Goal: Task Accomplishment & Management: Manage account settings

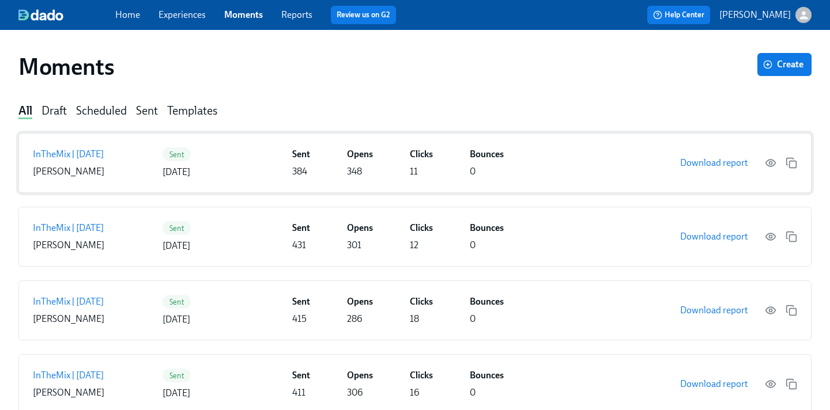
click at [224, 172] on div "Sent [DATE]" at bounding box center [224, 162] width 125 height 31
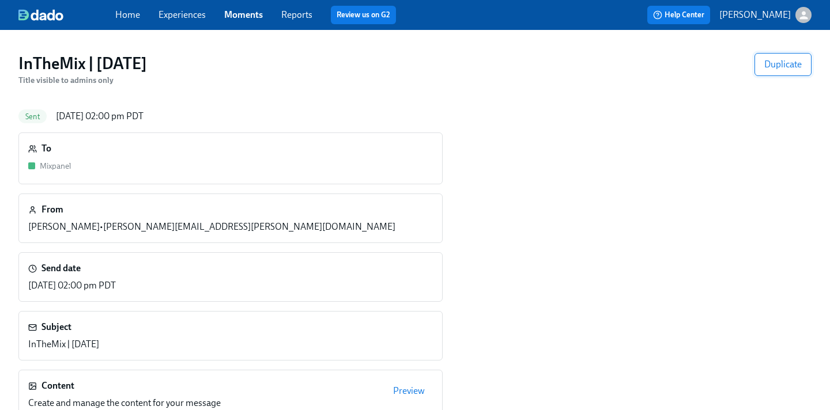
click at [776, 59] on span "Duplicate" at bounding box center [782, 65] width 37 height 12
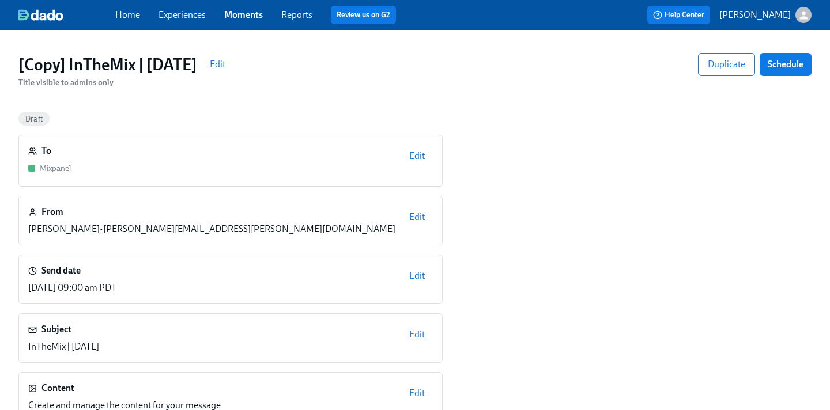
click at [244, 18] on link "Moments" at bounding box center [243, 14] width 39 height 11
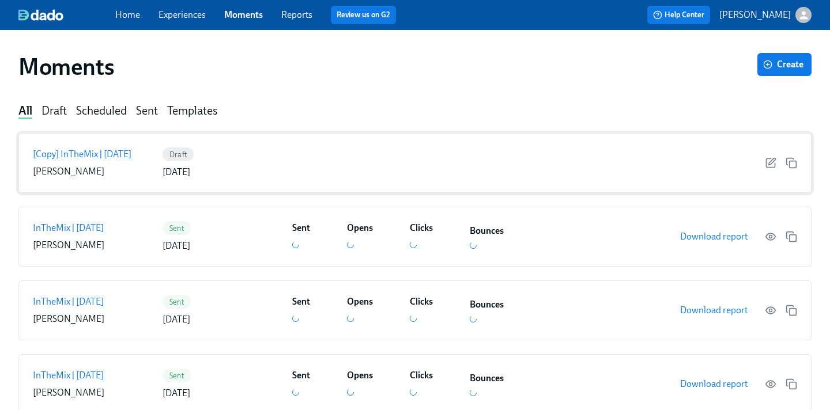
click at [652, 164] on div "[Copy] InTheMix | [DATE] [PERSON_NAME] Draft [DATE]" at bounding box center [414, 163] width 793 height 60
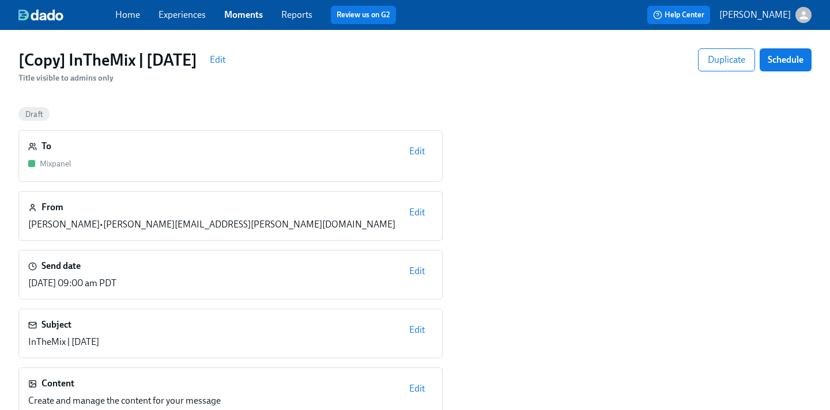
scroll to position [108, 0]
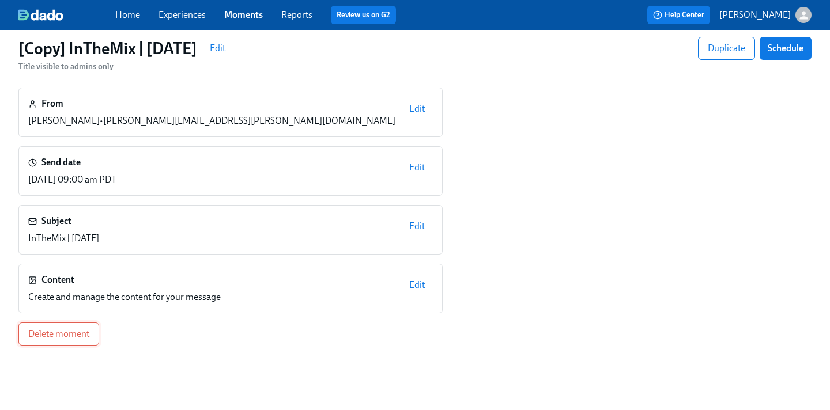
click at [84, 335] on span "Delete moment" at bounding box center [58, 334] width 61 height 12
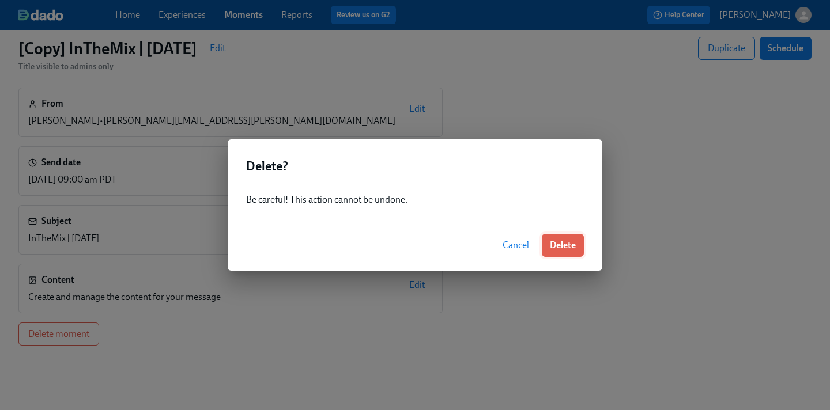
click at [573, 249] on span "Delete" at bounding box center [563, 246] width 26 height 12
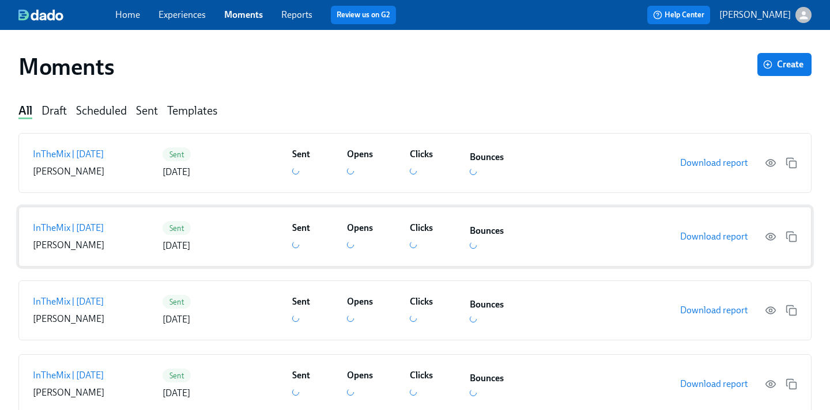
click at [296, 247] on icon at bounding box center [296, 245] width 10 height 10
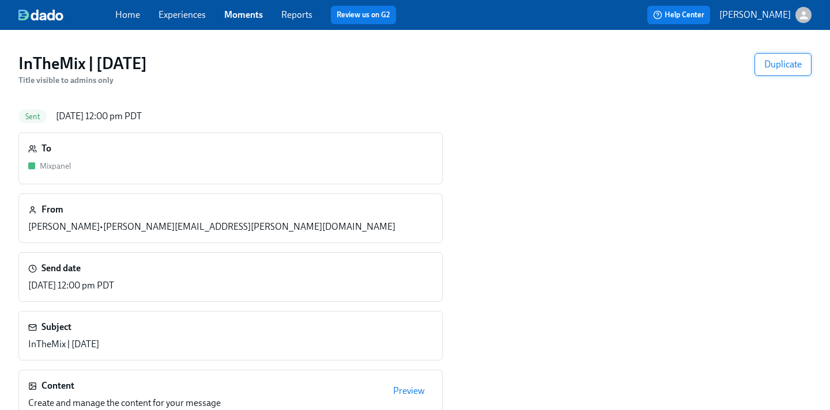
click at [777, 65] on span "Duplicate" at bounding box center [782, 65] width 37 height 12
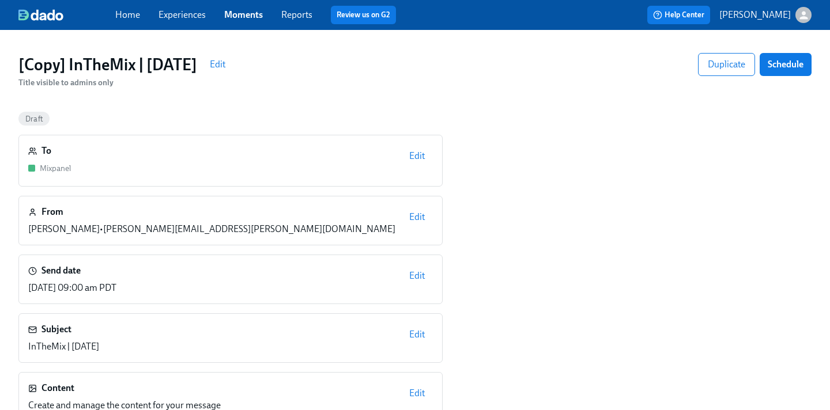
click at [225, 60] on span "Edit" at bounding box center [218, 65] width 16 height 12
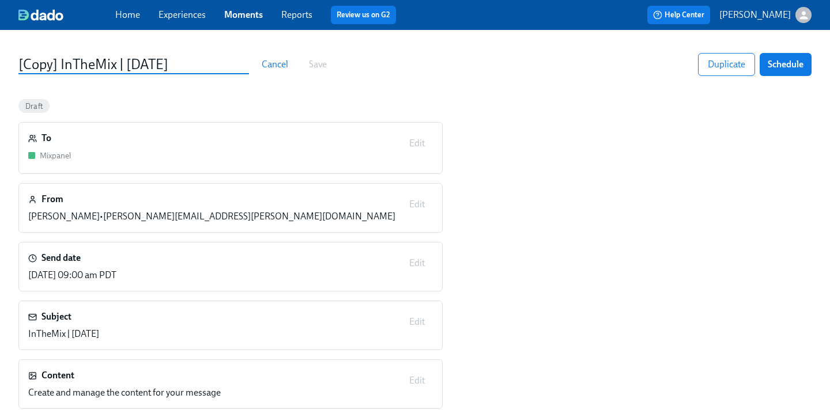
drag, startPoint x: 60, startPoint y: 63, endPoint x: 14, endPoint y: 62, distance: 46.1
click at [13, 62] on div "[Copy] InTheMix | [DATE] Cancel Save Duplicate Schedule" at bounding box center [414, 64] width 811 height 41
click at [85, 65] on input "InTheMix | [DATE]" at bounding box center [133, 64] width 230 height 19
type input "InTheMix | [DATE]"
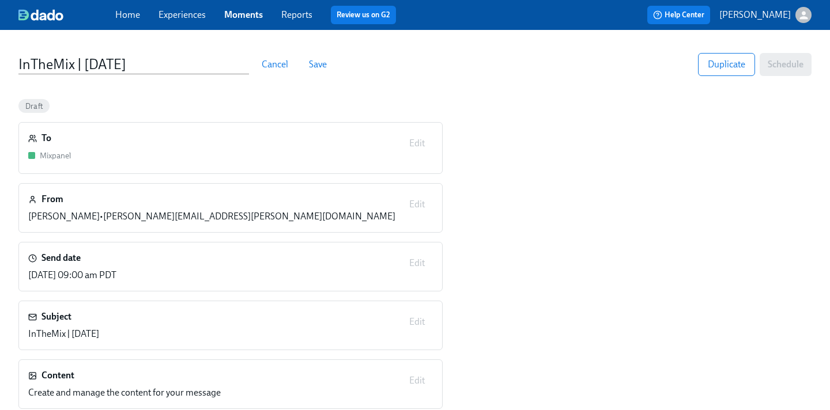
click at [320, 64] on span "Save" at bounding box center [318, 65] width 18 height 12
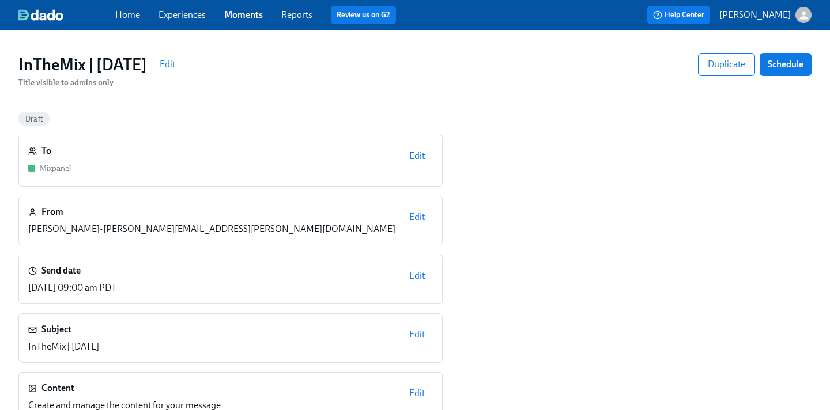
click at [417, 331] on span "Edit" at bounding box center [417, 335] width 16 height 12
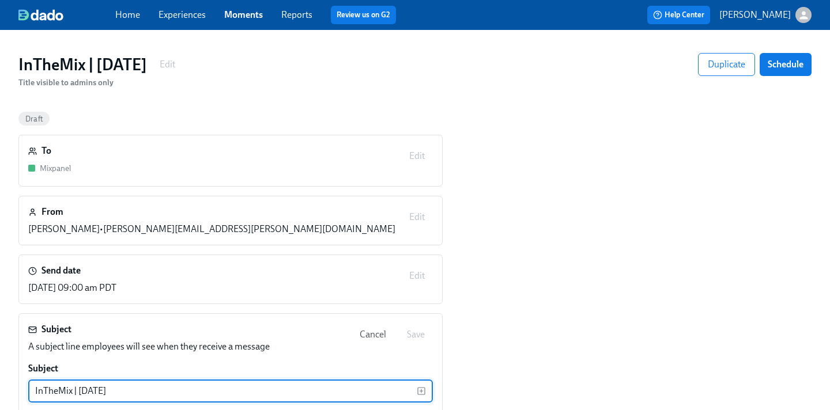
click at [99, 389] on input "InTheMix | [DATE]" at bounding box center [222, 391] width 388 height 23
type input "InTheMix | [DATE]"
click at [415, 327] on button "Save" at bounding box center [416, 334] width 34 height 23
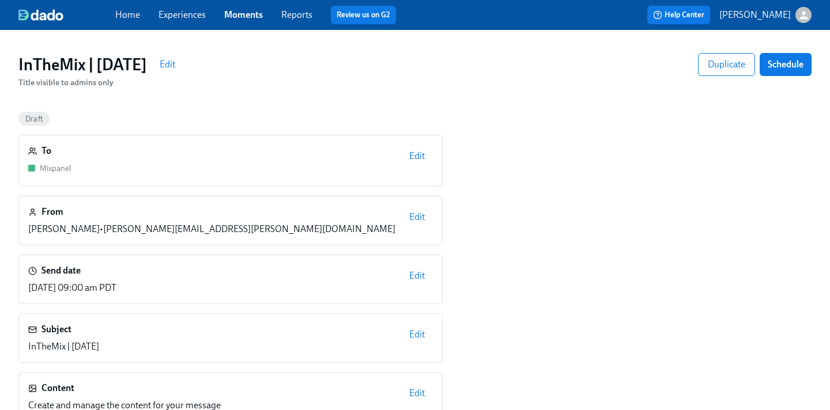
scroll to position [108, 0]
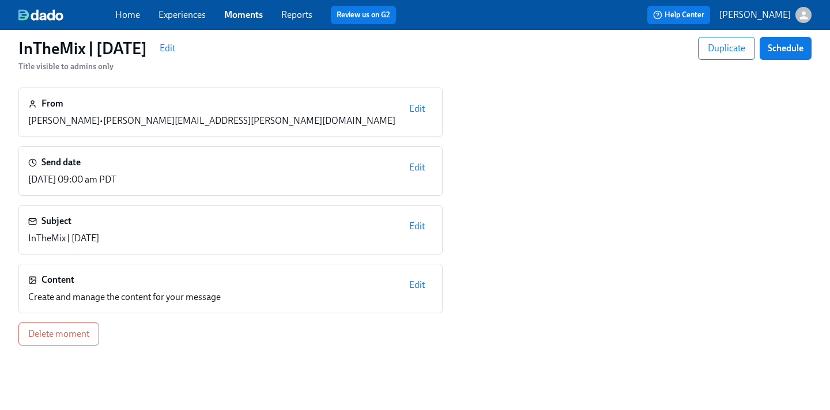
click at [419, 287] on span "Edit" at bounding box center [417, 285] width 16 height 12
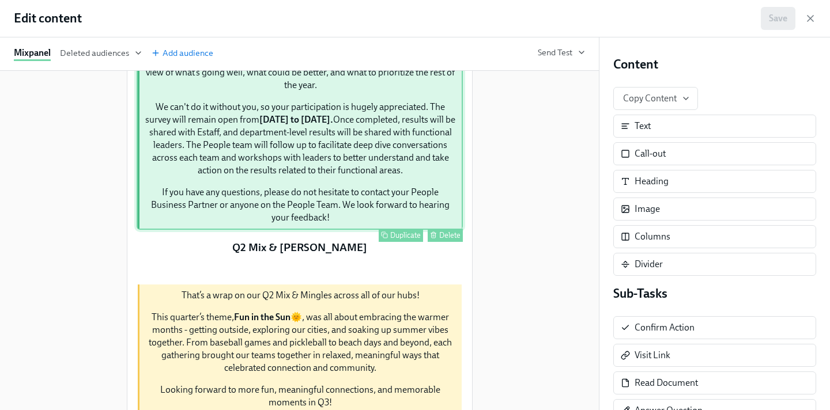
scroll to position [141, 0]
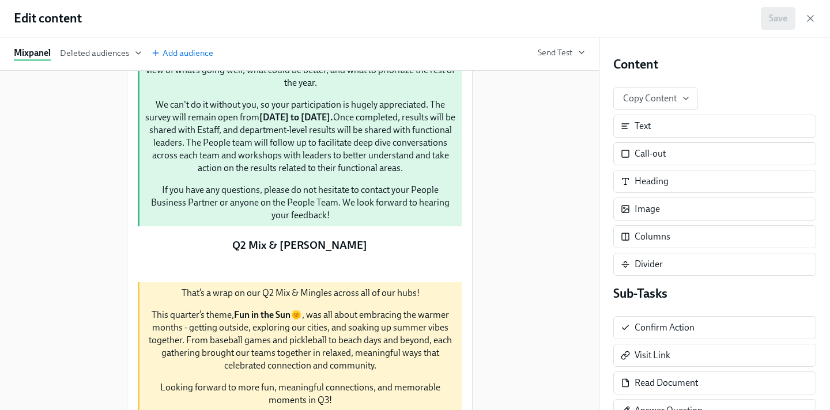
click at [266, 24] on div "FY’26 Engagement Survey is Now Live! Duplicate Delete" at bounding box center [300, 14] width 326 height 17
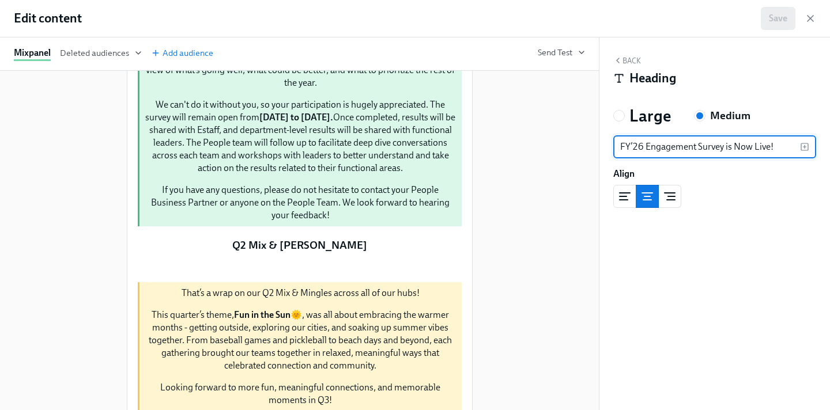
click at [266, 24] on div "FY’26 Engagement Survey is Now Live! Duplicate Delete" at bounding box center [300, 14] width 326 height 17
click at [759, 145] on input "FY’26 Engagement Survey is Now Live!" at bounding box center [706, 146] width 187 height 23
type input ","
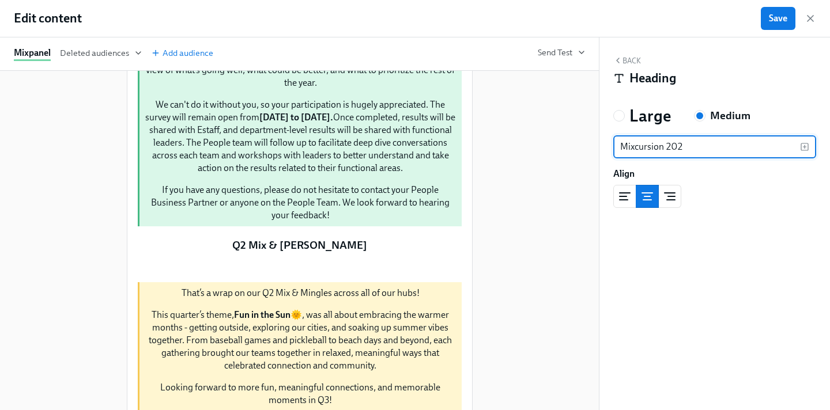
type input "Mixcursion 2026"
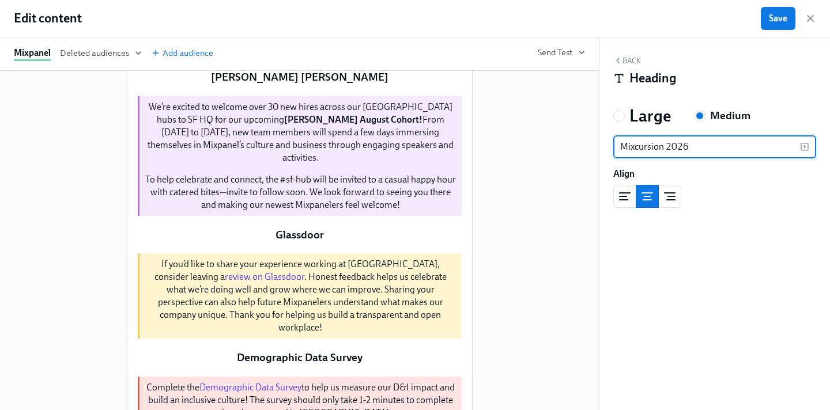
scroll to position [497, 0]
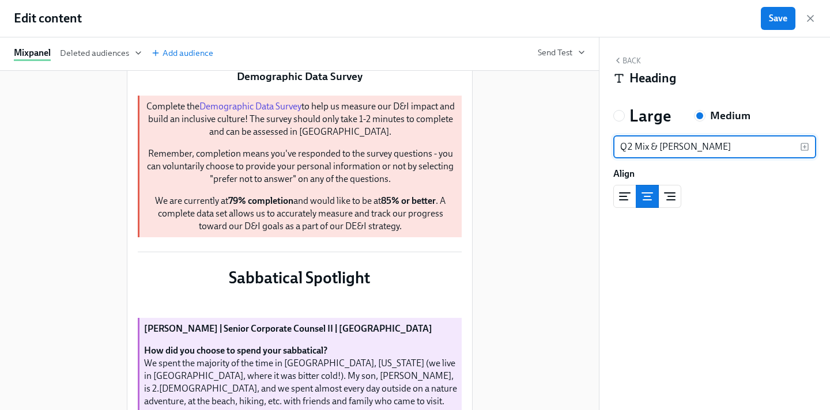
scroll to position [795, 0]
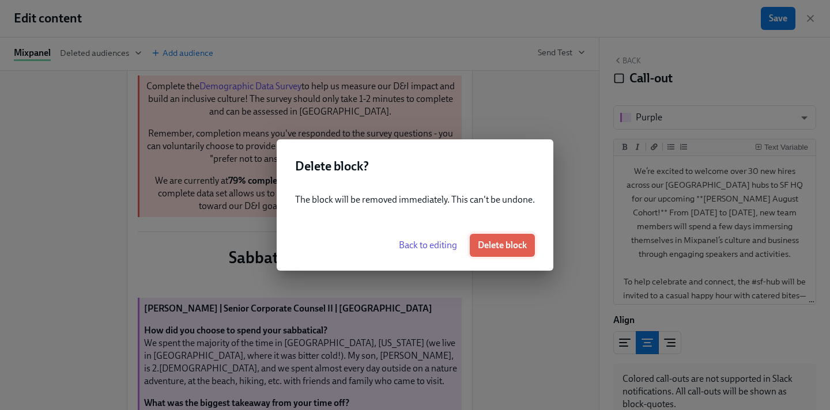
click at [516, 239] on button "Delete block" at bounding box center [502, 245] width 65 height 23
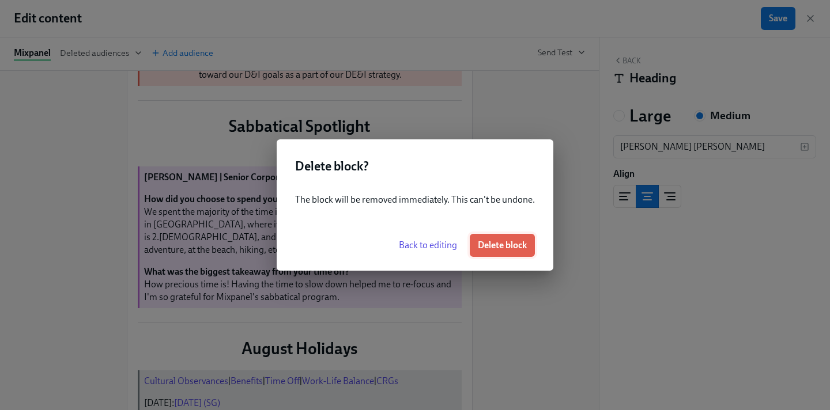
click at [510, 252] on button "Delete block" at bounding box center [502, 245] width 65 height 23
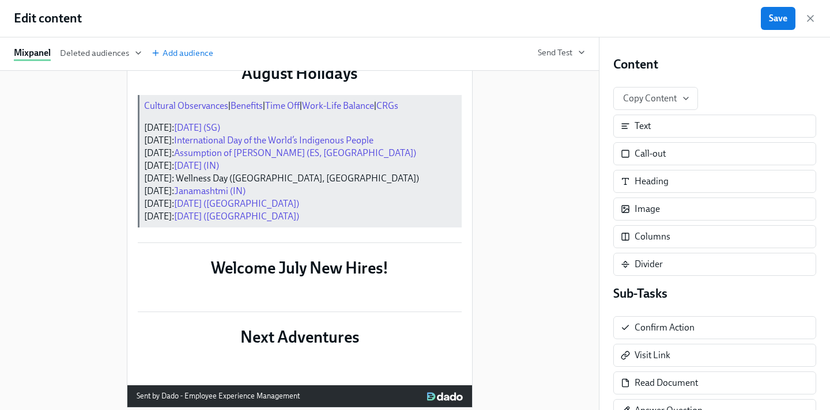
scroll to position [1114, 0]
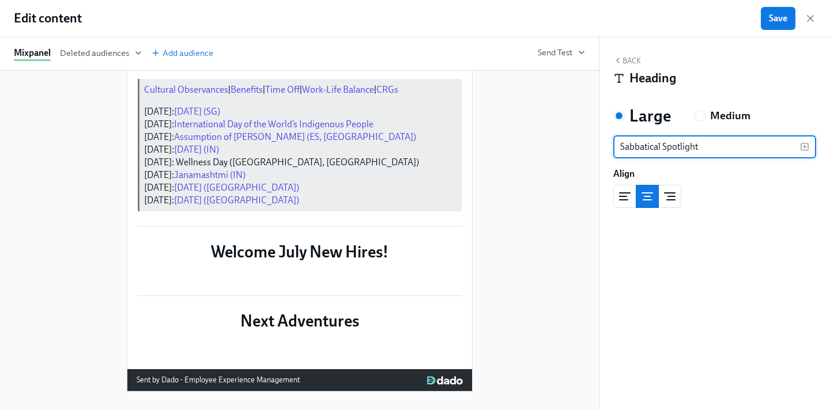
click at [641, 151] on input "Sabbatical Spotlight" at bounding box center [706, 146] width 187 height 23
type input "VTO Spotlight"
click at [278, 69] on div "August Holidays Duplicate Delete" at bounding box center [300, 57] width 326 height 23
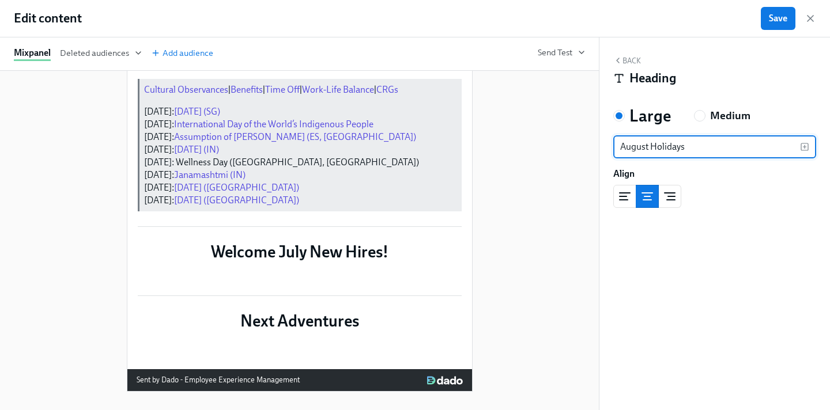
click at [644, 142] on input "August Holidays" at bounding box center [706, 146] width 187 height 23
type input "October Holidays"
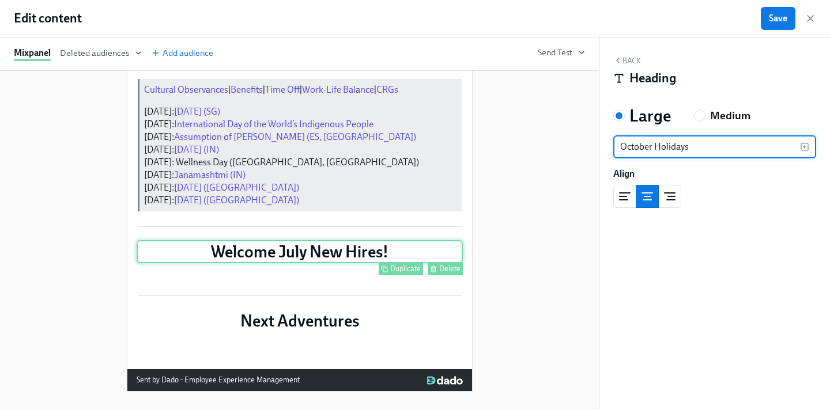
click at [265, 240] on div "Welcome July New Hires! Duplicate Delete" at bounding box center [300, 251] width 326 height 23
click at [290, 240] on div "Welcome July New Hires! Duplicate Delete" at bounding box center [300, 251] width 326 height 23
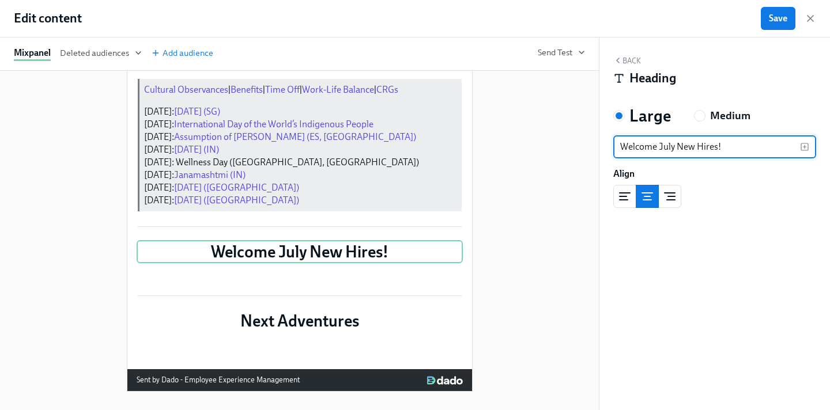
click at [663, 141] on input "Welcome July New Hires!" at bounding box center [706, 146] width 187 height 23
type input "Welcome September New Hires!"
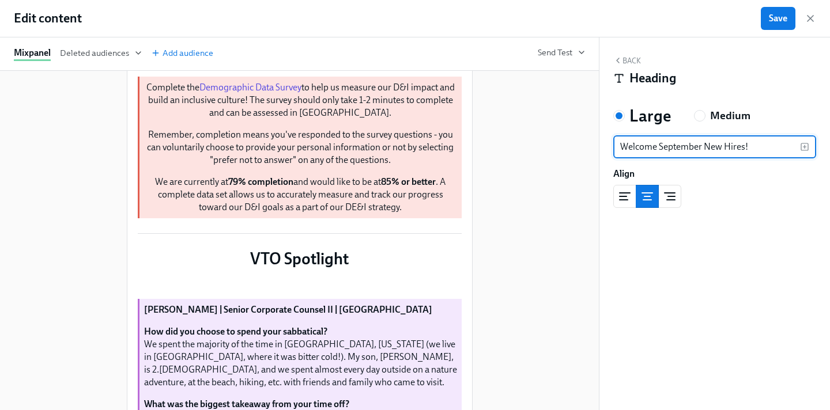
scroll to position [497, 0]
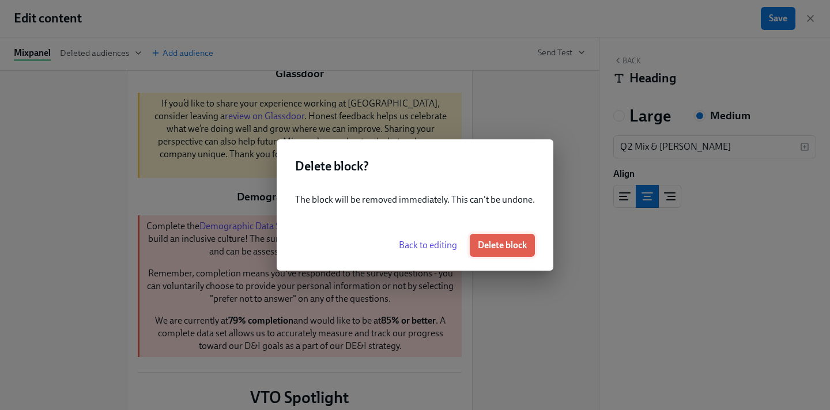
click at [513, 248] on span "Delete block" at bounding box center [502, 246] width 49 height 12
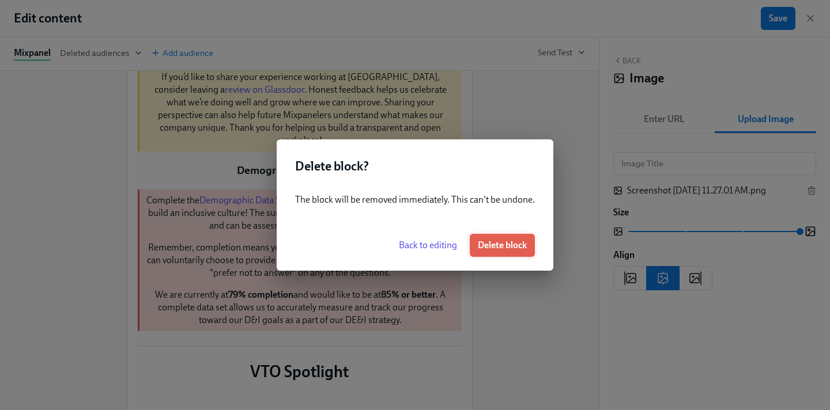
click at [507, 246] on span "Delete block" at bounding box center [502, 246] width 49 height 12
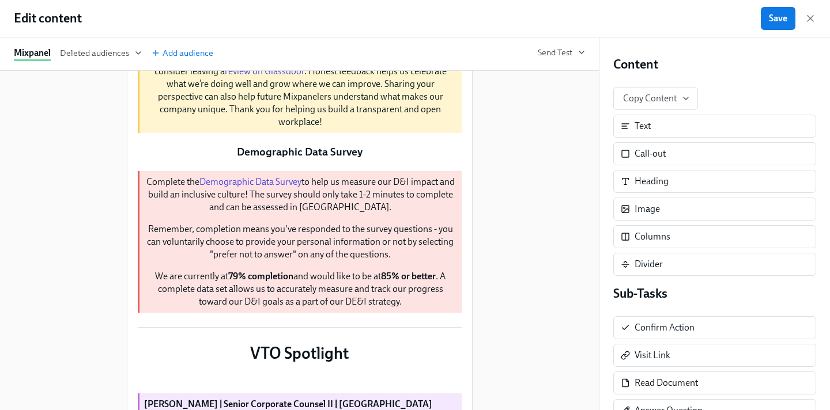
click at [447, 21] on div "Delete" at bounding box center [449, 17] width 21 height 9
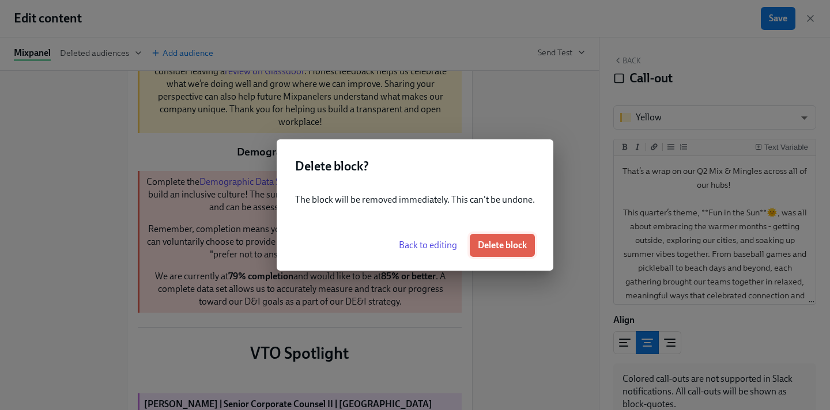
click at [514, 244] on span "Delete block" at bounding box center [502, 246] width 49 height 12
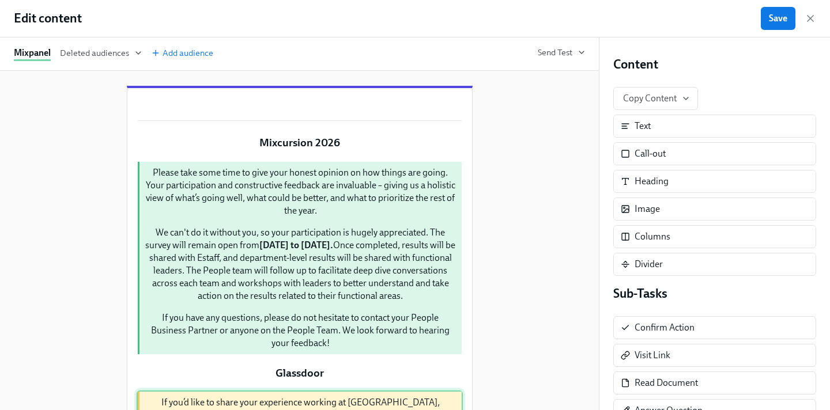
scroll to position [0, 0]
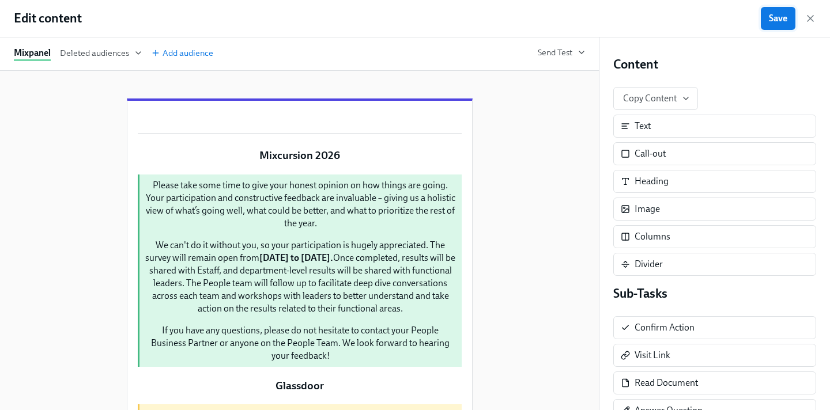
click at [768, 8] on button "Save" at bounding box center [777, 18] width 35 height 23
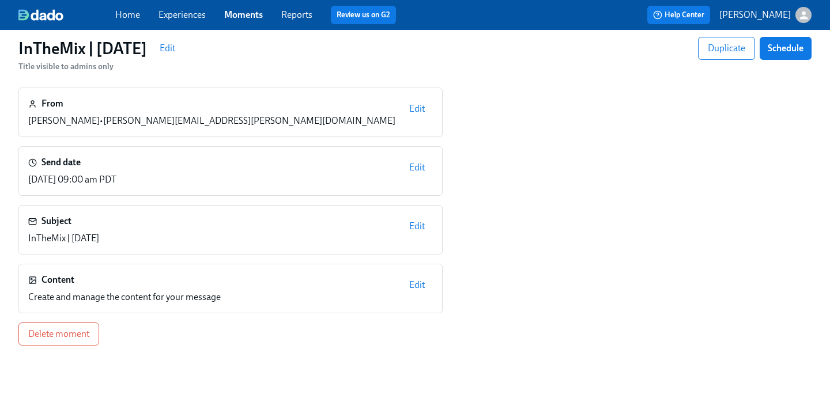
click at [241, 14] on link "Moments" at bounding box center [243, 14] width 39 height 11
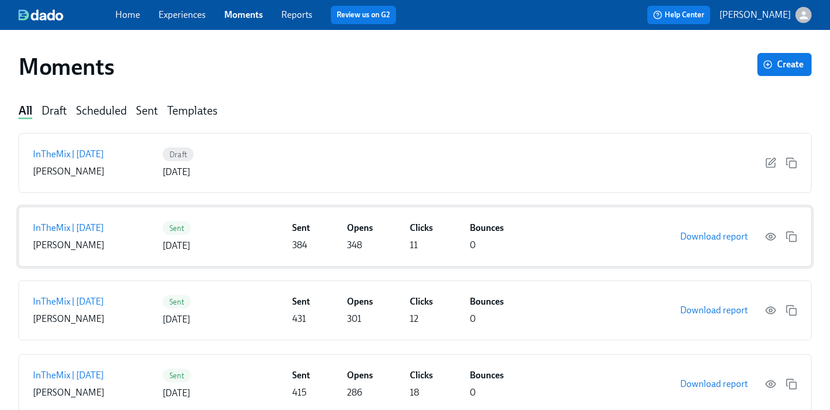
click at [236, 232] on div "Sent [DATE]" at bounding box center [224, 236] width 125 height 31
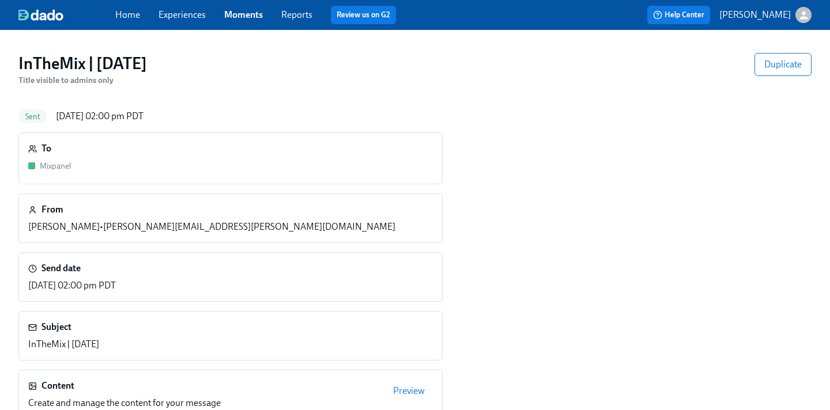
click at [419, 392] on span "Preview" at bounding box center [409, 391] width 32 height 12
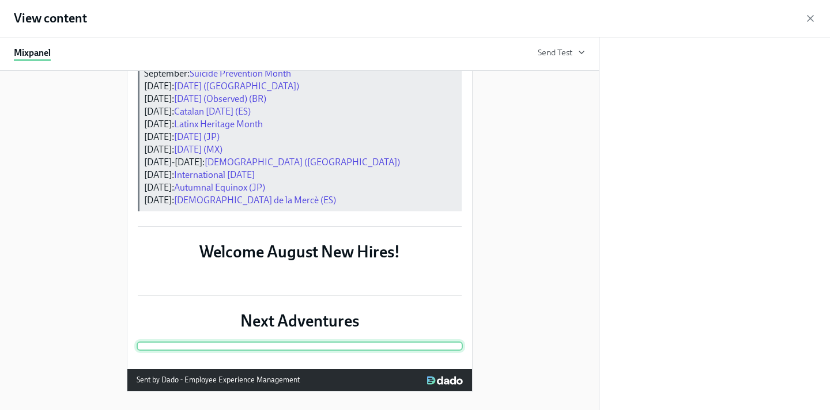
scroll to position [888, 0]
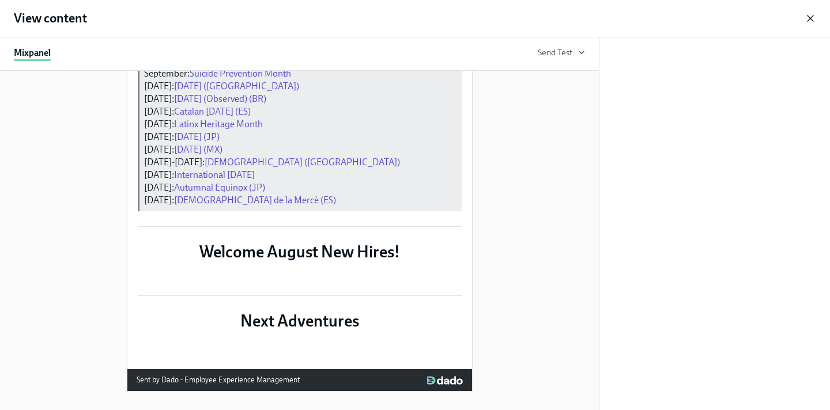
click at [814, 19] on icon "button" at bounding box center [810, 19] width 12 height 12
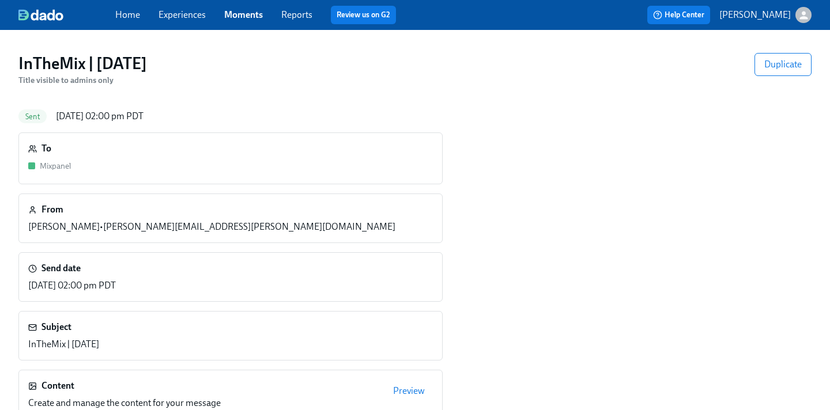
click at [242, 7] on div "Home Experiences Moments Reports Review us on G2" at bounding box center [289, 15] width 348 height 18
click at [242, 10] on link "Moments" at bounding box center [243, 14] width 39 height 11
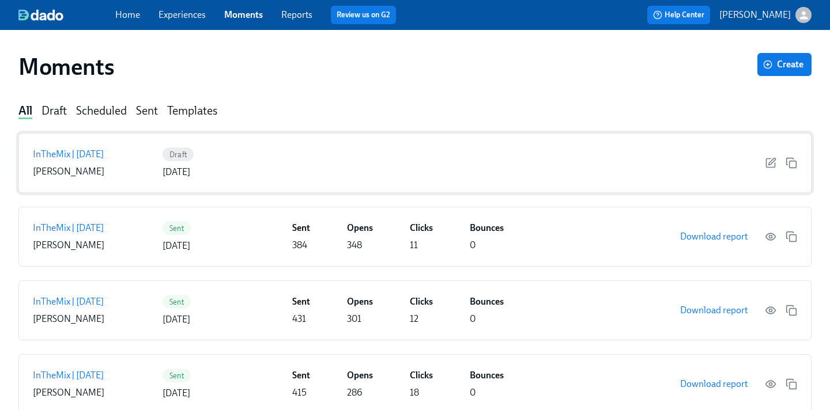
click at [249, 168] on div "Draft [DATE]" at bounding box center [224, 162] width 125 height 31
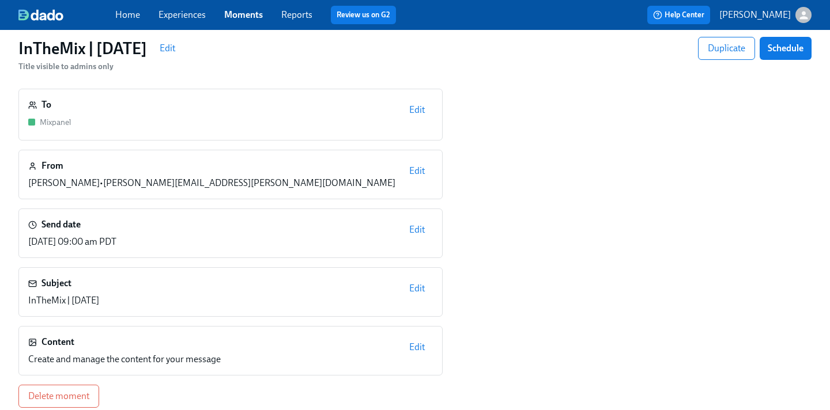
scroll to position [43, 0]
